Goal: Information Seeking & Learning: Compare options

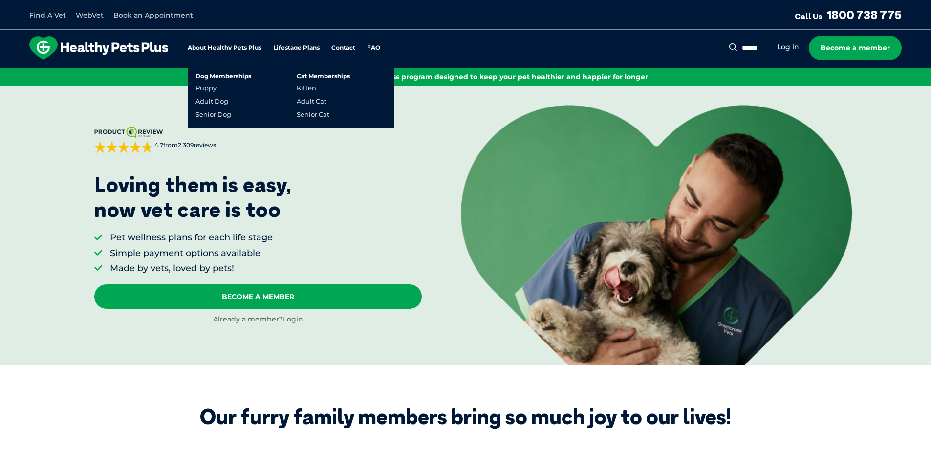
click at [308, 88] on link "Kitten" at bounding box center [307, 88] width 20 height 8
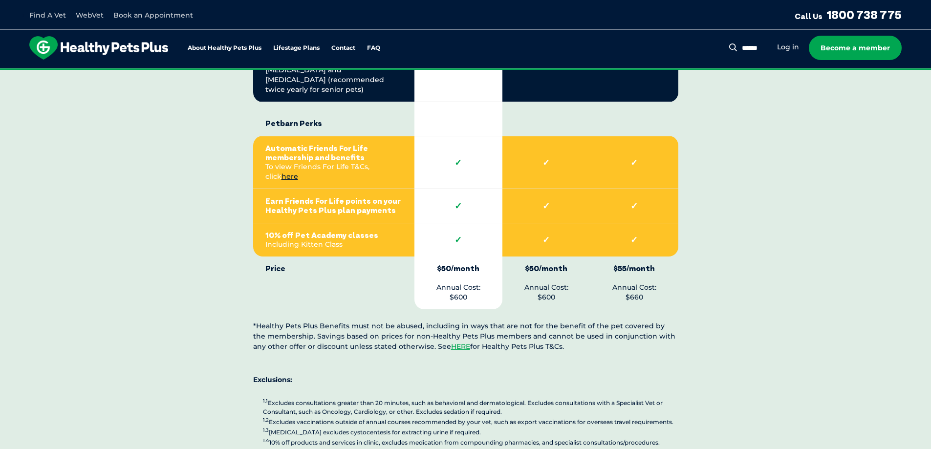
scroll to position [2151, 0]
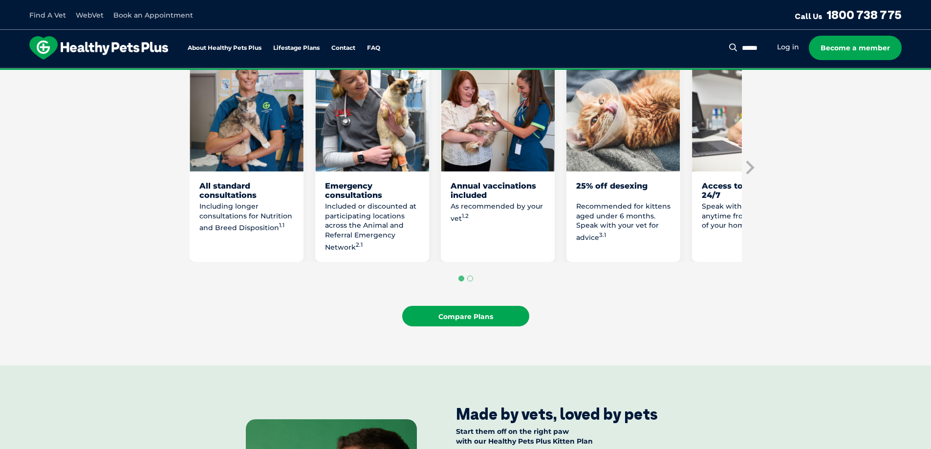
click at [469, 327] on link "Compare Plans" at bounding box center [465, 316] width 127 height 21
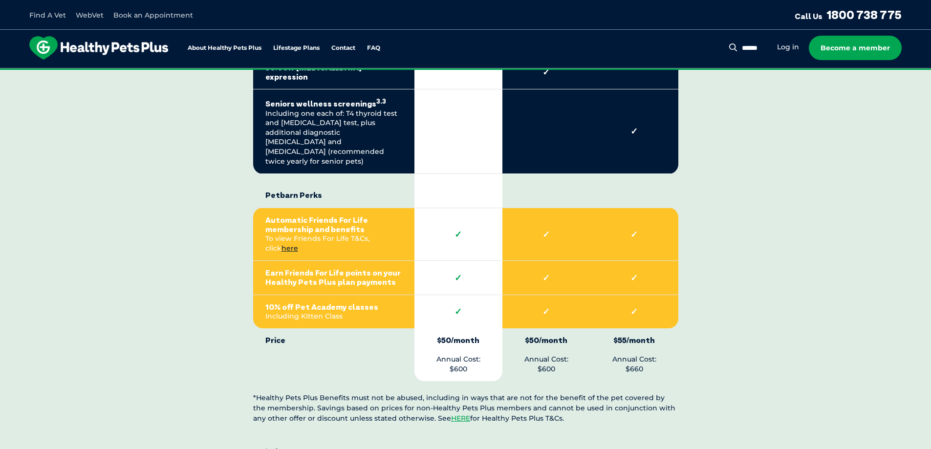
scroll to position [2103, 0]
